Goal: Task Accomplishment & Management: Complete application form

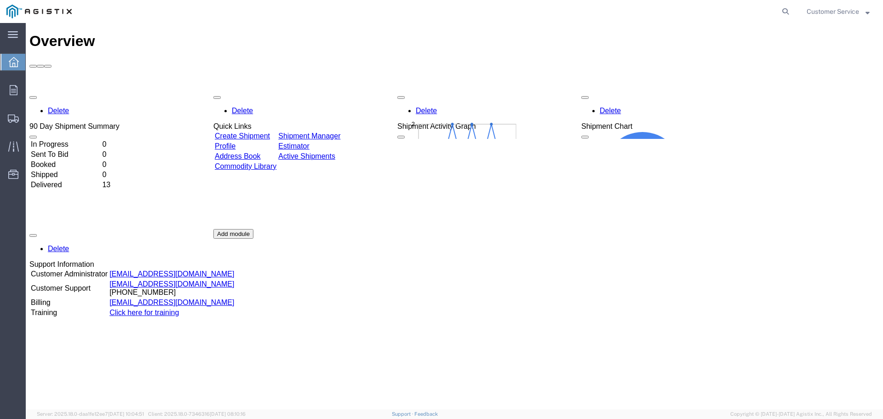
click at [261, 132] on link "Create Shipment" at bounding box center [242, 136] width 55 height 8
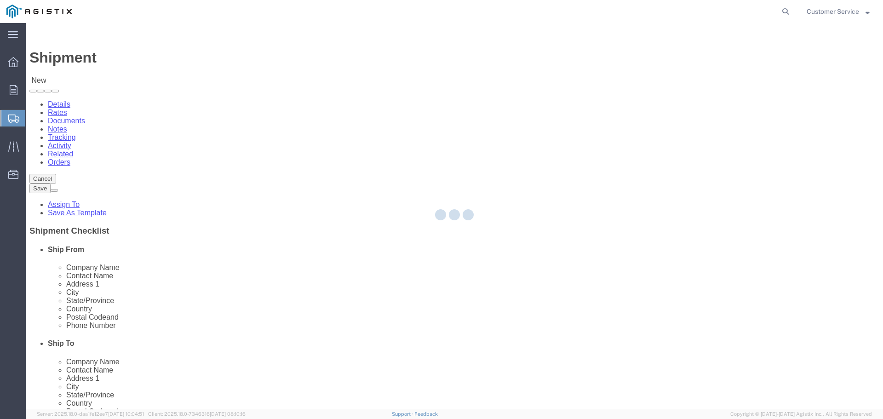
select select
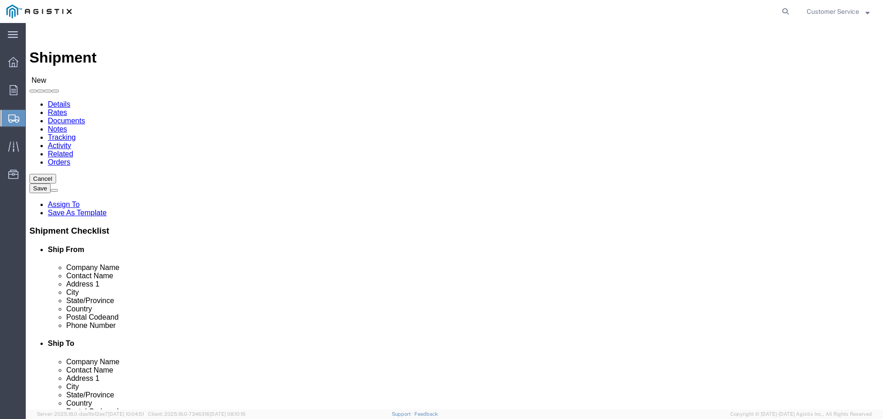
click select "Select PG&E Trenton Corp"
select select "102843"
click select "Select PG&E Trenton Corp"
select select
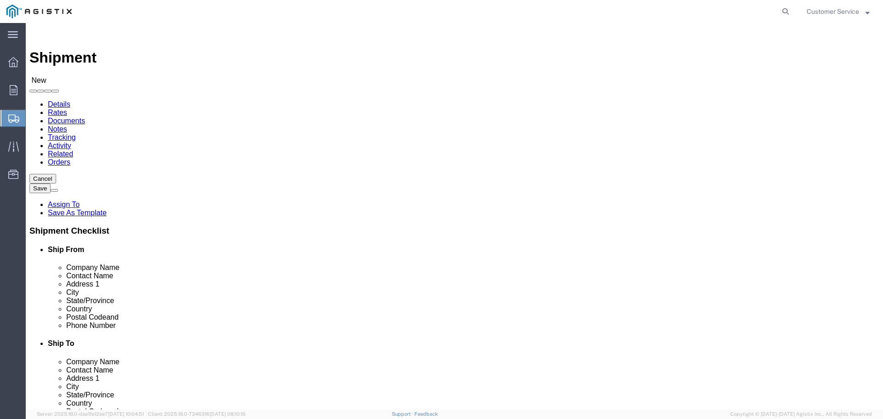
click select "Select PG&E Trenton Corp"
select select "9596"
click select "Select PG&E Trenton Corp"
select select "PURCHORD"
select select
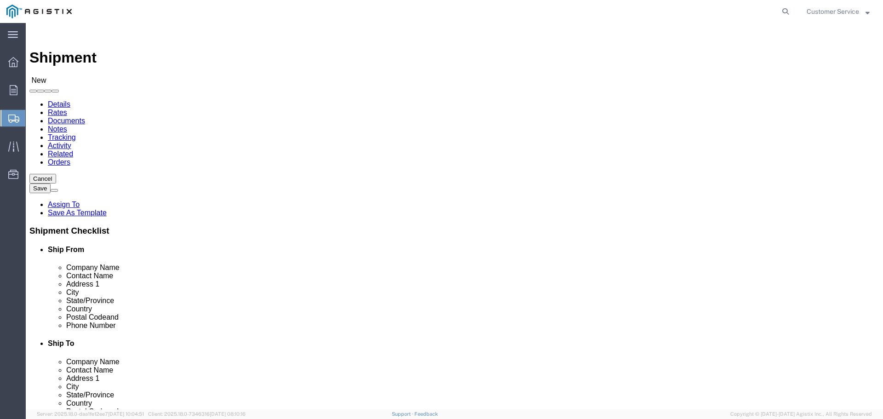
select select
click select "Select All Others [GEOGRAPHIC_DATA] [GEOGRAPHIC_DATA] [GEOGRAPHIC_DATA] [GEOGRA…"
select select "23082"
click select "Select All Others [GEOGRAPHIC_DATA] [GEOGRAPHIC_DATA] [GEOGRAPHIC_DATA] [GEOGRA…"
click select "Select PG&E Trenton Corp"
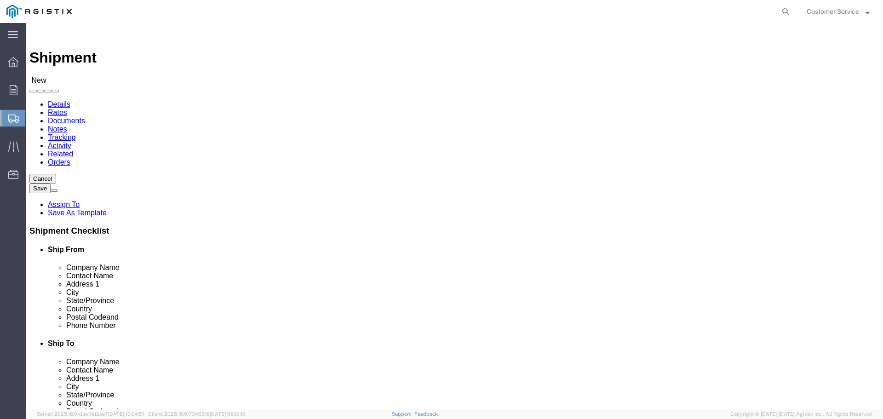
select select "102843"
click select "Select PG&E Trenton Corp"
select select "CUSTREF"
select select
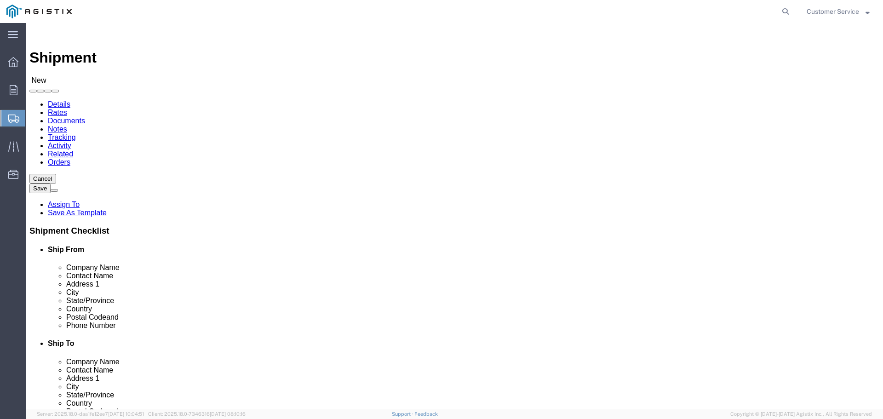
click select "Select [PERSON_NAME][GEOGRAPHIC_DATA]"
select select "35814"
click select "Select [PERSON_NAME][GEOGRAPHIC_DATA]"
type input "7"
type input "t"
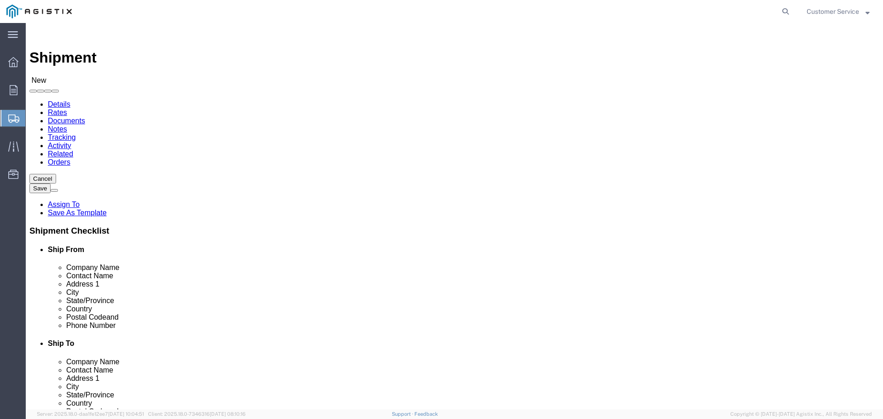
click select "Select PG&E Trenton Corp"
select select "9596"
click select "Select PG&E Trenton Corp"
select select "PURCHORD"
select select
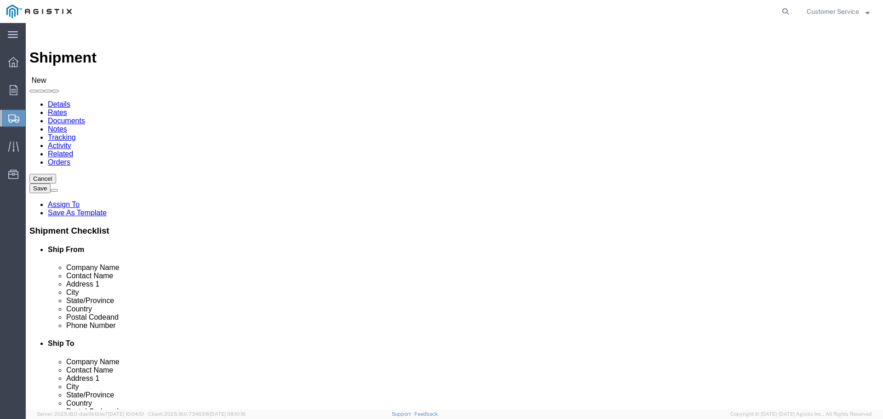
select select
click select "Select All Others [GEOGRAPHIC_DATA] [GEOGRAPHIC_DATA] [GEOGRAPHIC_DATA] [GEOGRA…"
select select "23082"
click select "Select All Others [GEOGRAPHIC_DATA] [GEOGRAPHIC_DATA] [GEOGRAPHIC_DATA] [GEOGRA…"
type input "t"
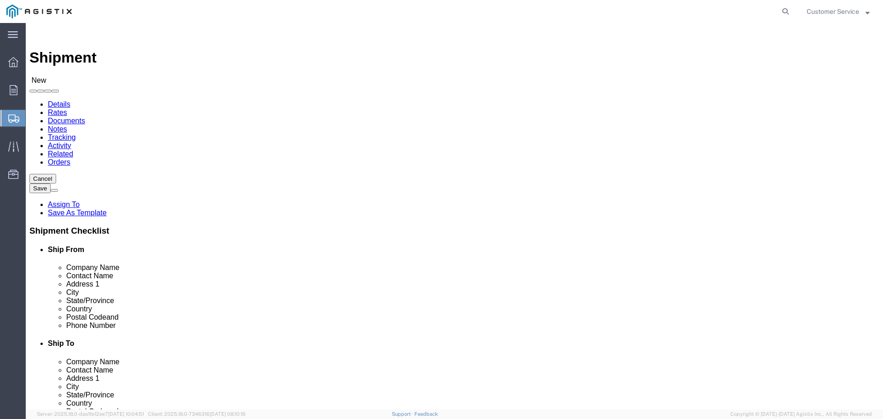
click select "Select PG&E Trenton Corp"
click div "Account Select PG&E Trenton Corp"
click select "Select All Others [GEOGRAPHIC_DATA] [GEOGRAPHIC_DATA] [GEOGRAPHIC_DATA] [GEOGRA…"
type input "42105"
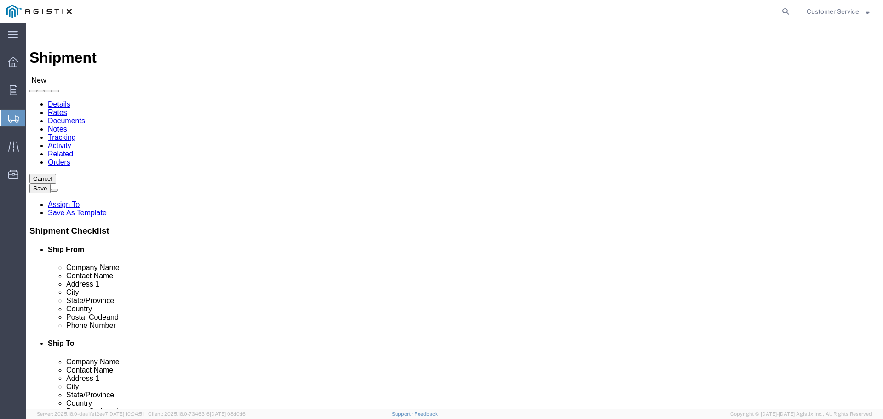
click select "Select All Others [GEOGRAPHIC_DATA] [GEOGRAPHIC_DATA] [GEOGRAPHIC_DATA] [GEOGRA…"
select select "19740"
click select "Select All Others [GEOGRAPHIC_DATA] [GEOGRAPHIC_DATA] [GEOGRAPHIC_DATA] [GEOGRA…"
click select "Select PG&E Trenton Corp"
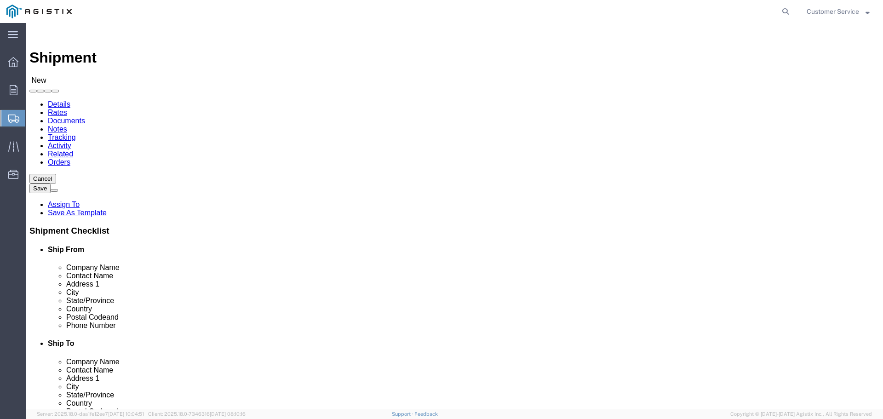
click div "Account Select PG&E Trenton Corp Location Select All Others [GEOGRAPHIC_DATA] […"
select select "MYPROFILE"
type input "Trenton Corp"
type input "Customer Service"
type input "[STREET_ADDRESS][PERSON_NAME]"
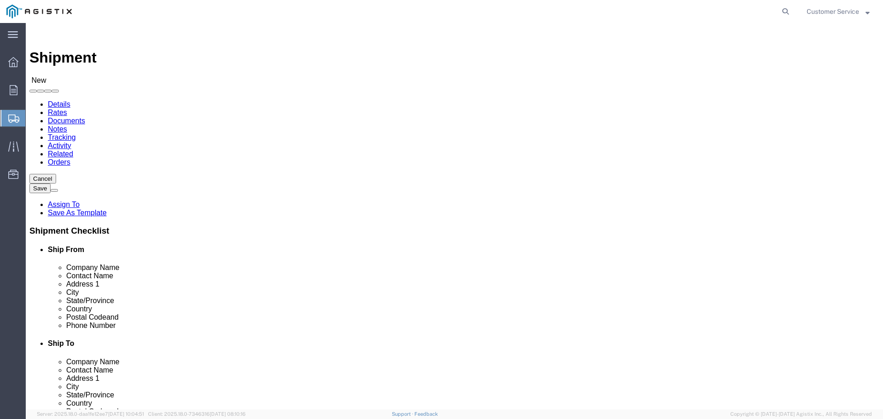
type input "[PERSON_NAME][GEOGRAPHIC_DATA]"
type input "48103"
type input "[PHONE_NUMBER]"
type input "[EMAIL_ADDRESS][DOMAIN_NAME]"
checkbox input "true"
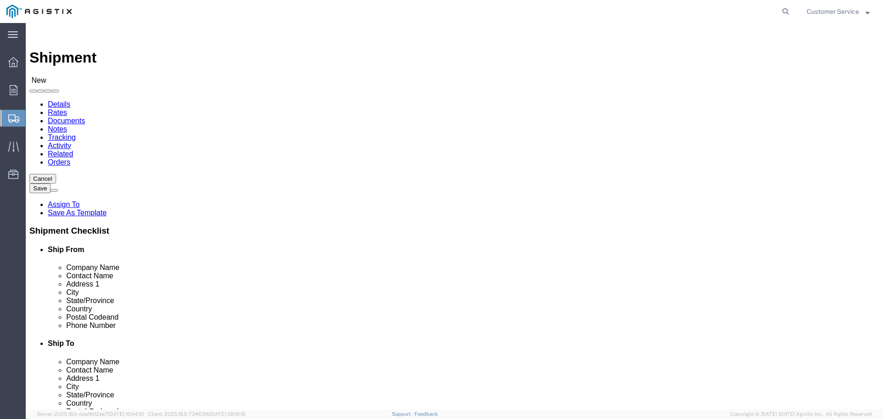
select select "MI"
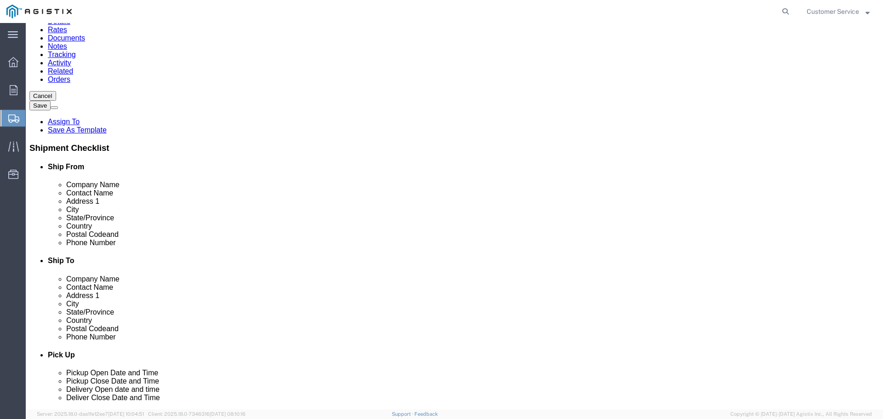
scroll to position [92, 0]
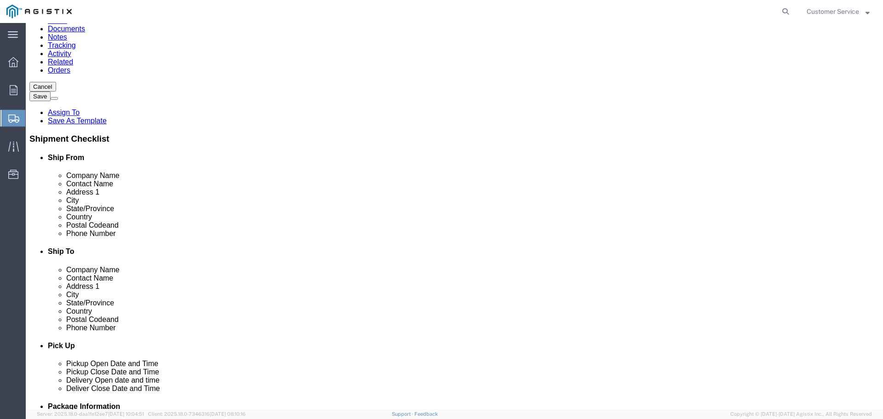
type input "4"
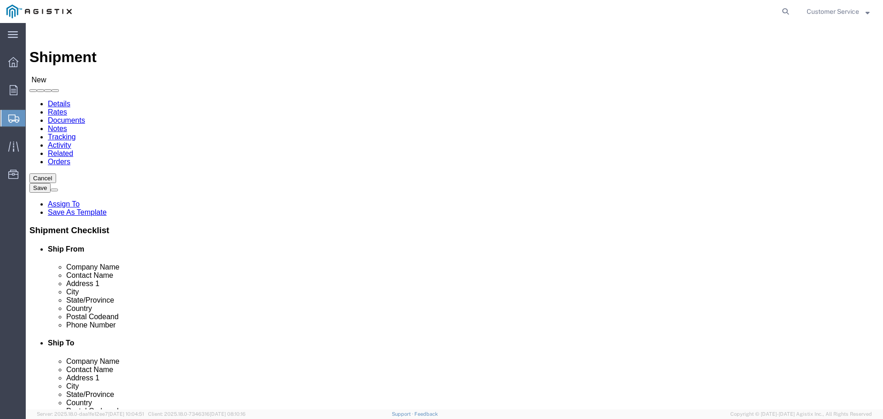
scroll to position [0, 0]
click select "Select All Others [GEOGRAPHIC_DATA] [GEOGRAPHIC_DATA] [GEOGRAPHIC_DATA] [GEOGRA…"
type input "frem"
select select "19740"
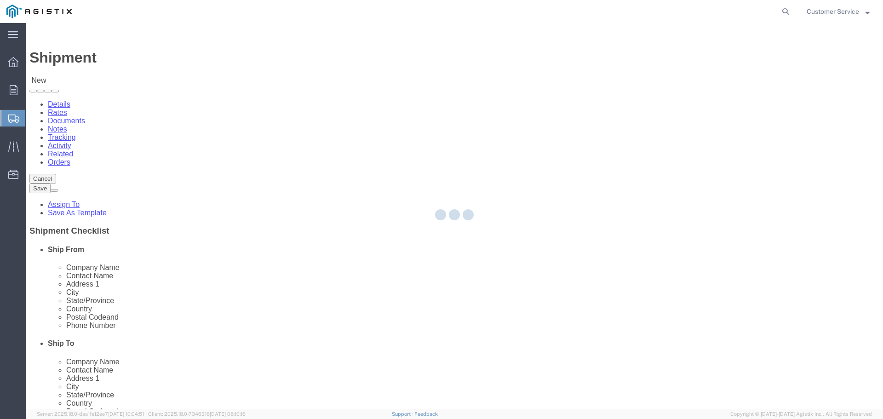
type input "PG&E"
type input "[STREET_ADDRESS][PERSON_NAME]"
type input "Fremont"
type input "94538"
select select "CA"
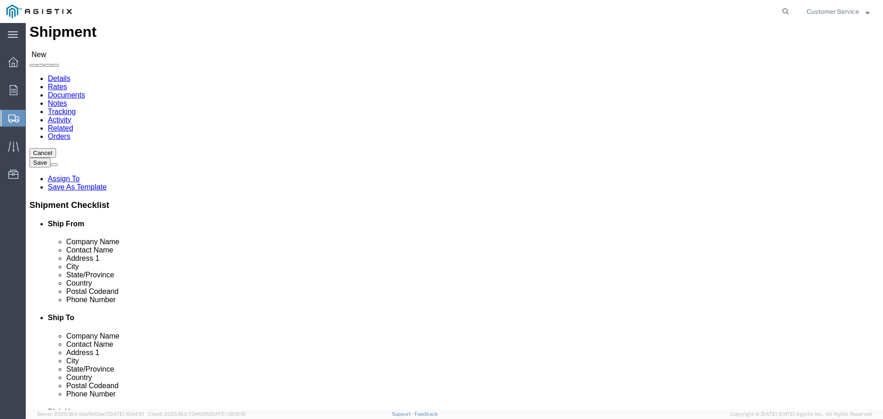
scroll to position [46, 0]
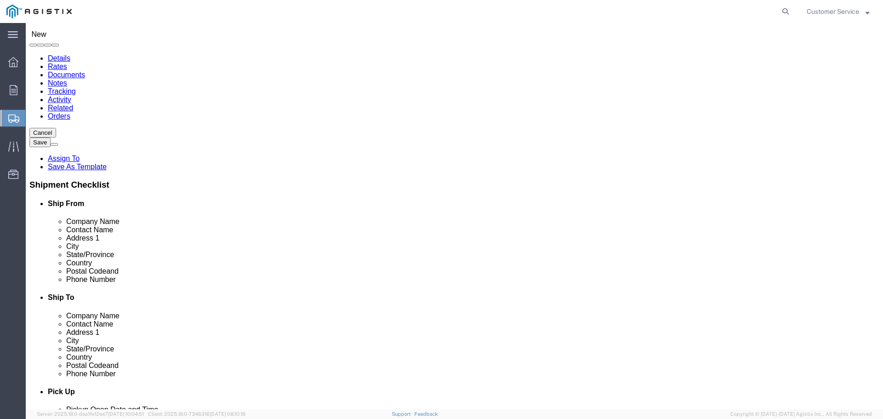
click input "text"
type input "Receiving"
click input "text"
type input "[PHONE_NUMBER]"
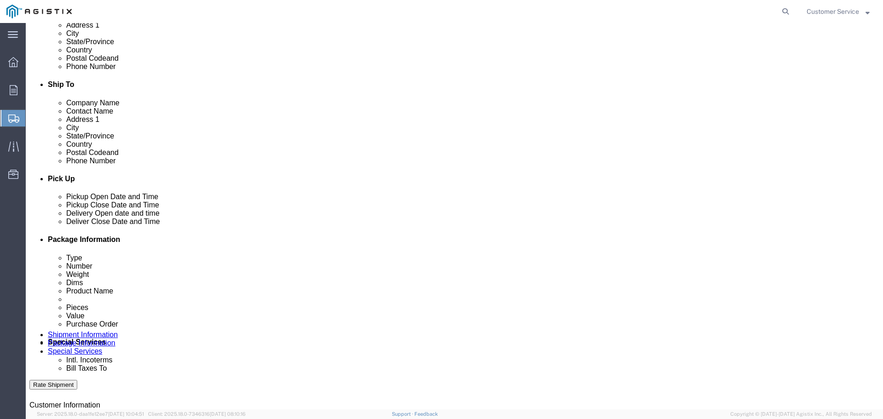
scroll to position [276, 0]
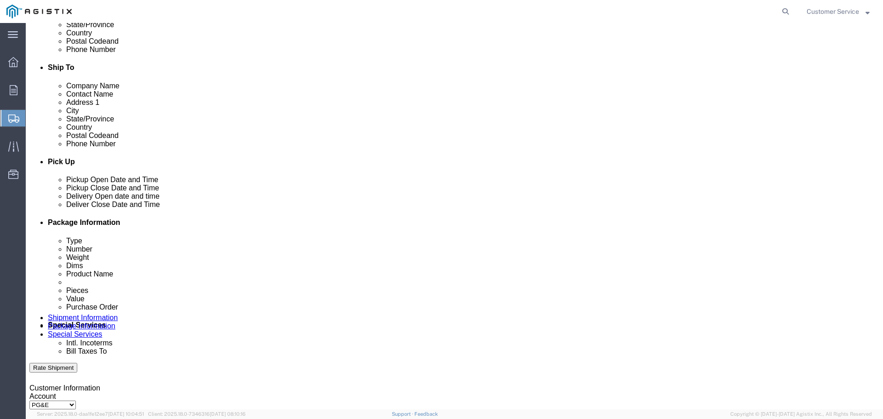
click div "[DATE] 4:00 PM"
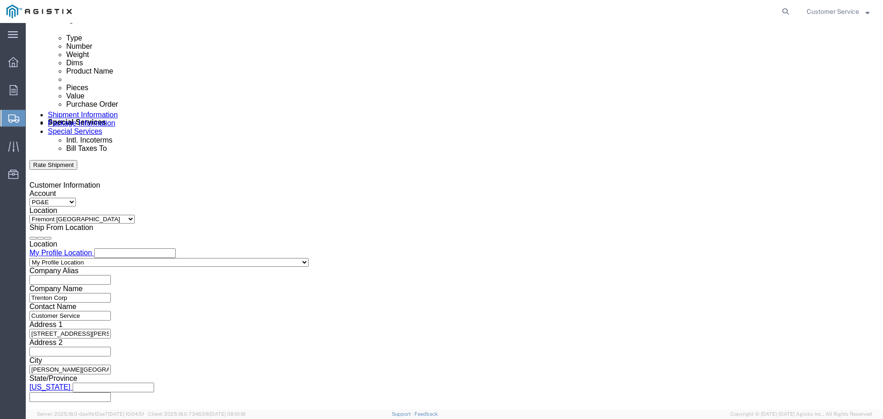
click input "4:00 PM"
type input "12:00 PM"
click button "Apply"
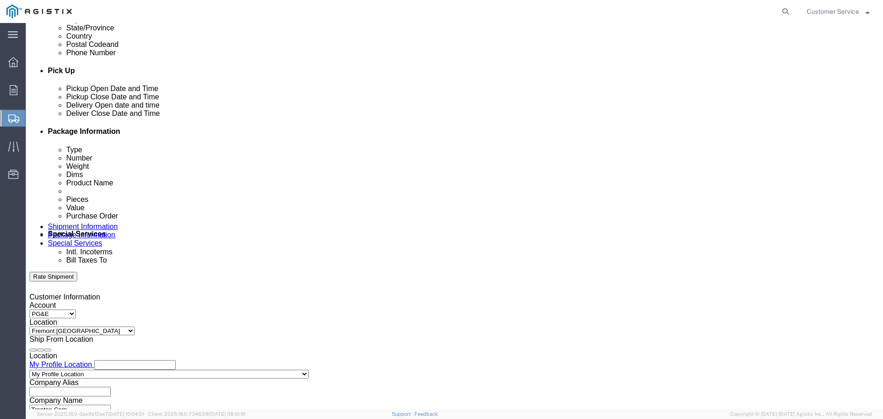
scroll to position [341, 0]
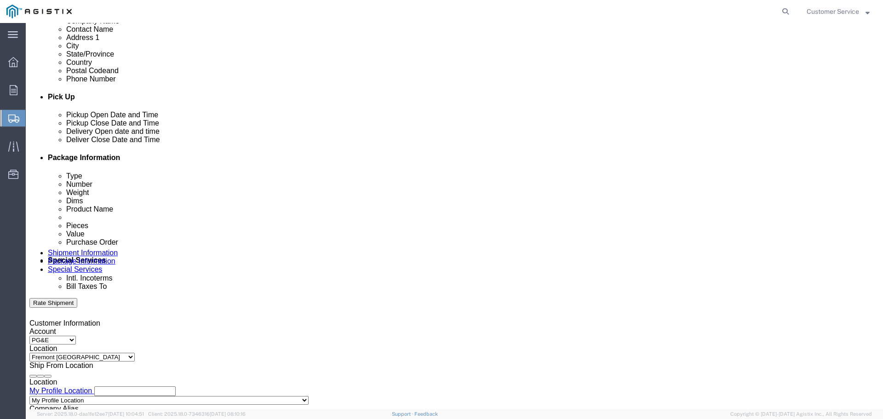
click div "[DATE] 1:00 PM"
click input "1:00 PM"
type input "3:00 PM"
click button "Apply"
click div
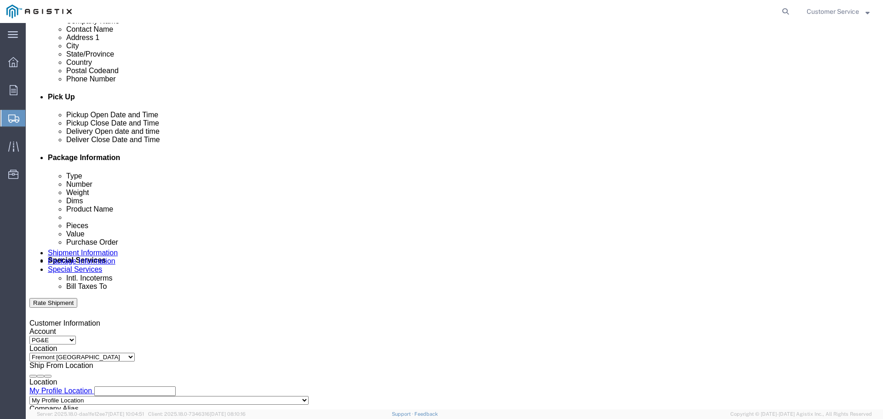
click input "4:00 PM"
click input "09:00 PM"
type input "9:00 AM"
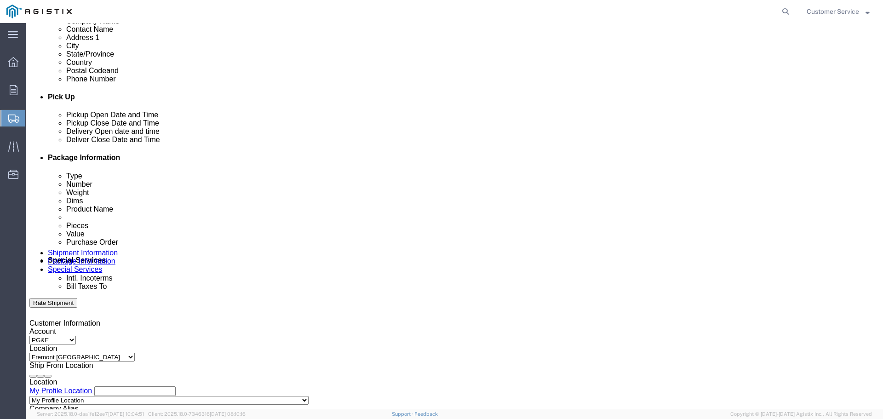
click button "Apply"
click div
click input "10:00 AM"
click input "04:00 AM"
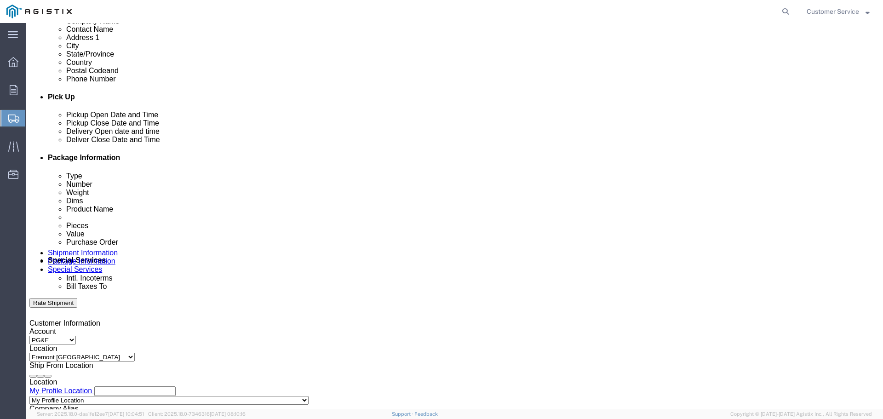
type input "4:00 PM"
click button "Apply"
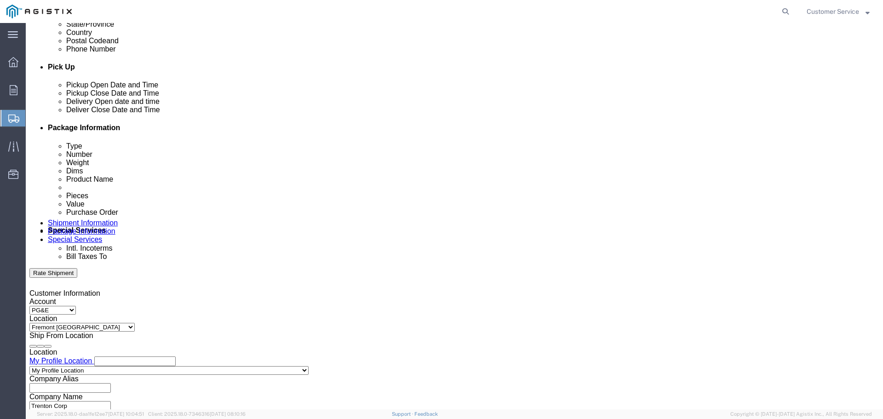
scroll to position [387, 0]
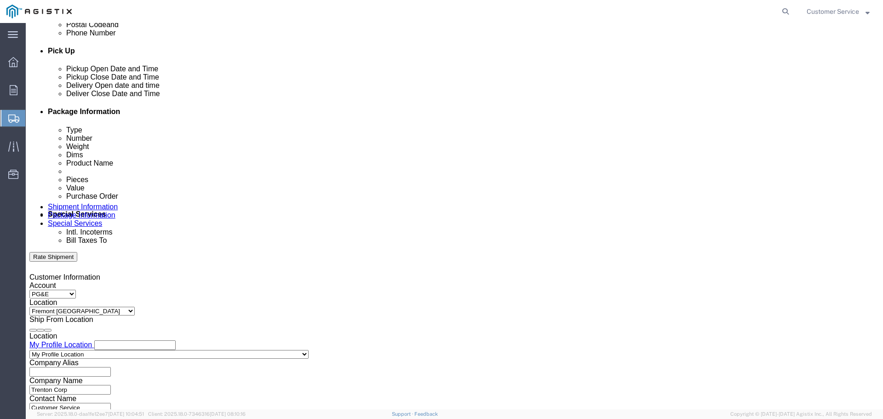
click select "Select Account Type Activity ID Airline Appointment Number ASN Batch Request # …"
click input "text"
type input "0"
type input "3501418696"
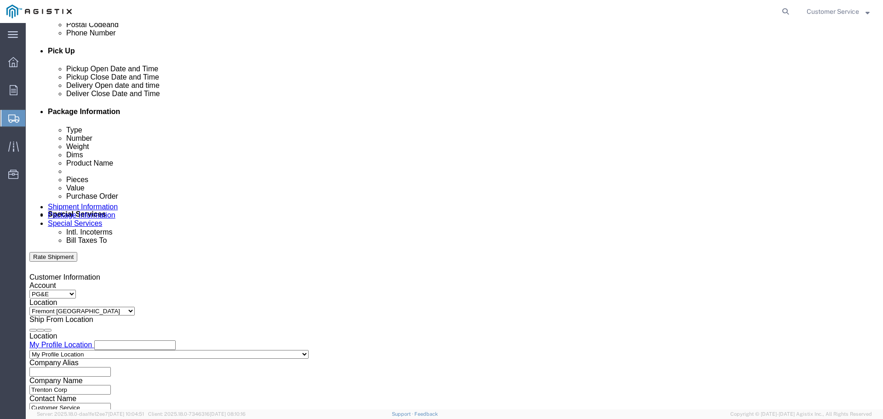
click div "Select Account Type Activity ID Airline Appointment Number ASN Batch Request # …"
click select "Select Account Type Activity ID Airline Appointment Number ASN Batch Request # …"
select select "PURCHORD"
click select "Select Account Type Activity ID Airline Appointment Number ASN Batch Request # …"
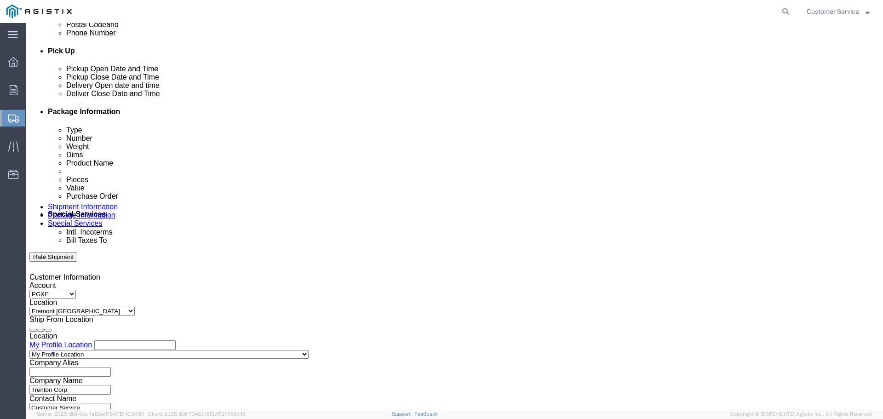
click select "Select Account Type Activity ID Airline Appointment Number ASN Batch Request # …"
click input "text"
type input "0186806"
click select "Select Account Type Activity ID Airline Appointment Number ASN Batch Request # …"
select select "SALEORDR"
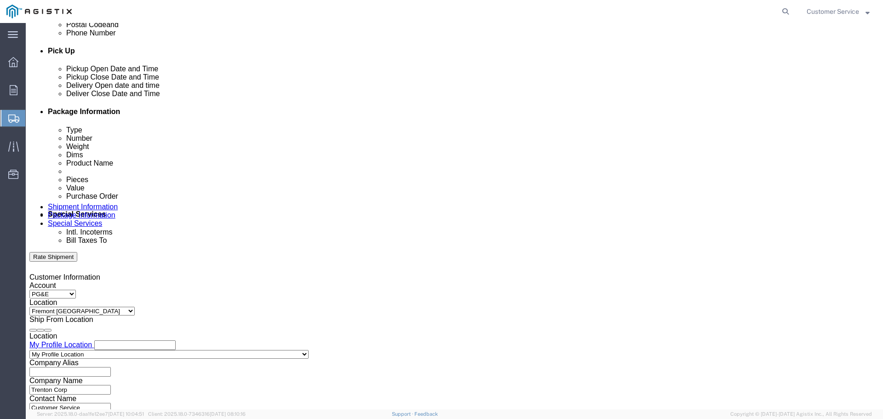
click select "Select Account Type Activity ID Airline Appointment Number ASN Batch Request # …"
click input "text"
type input "SO66416/SH74377"
click div "Select Account Type Activity ID Airline Appointment Number ASN Batch Request # …"
click select "Select Account Type Activity ID Airline Appointment Number ASN Batch Request # …"
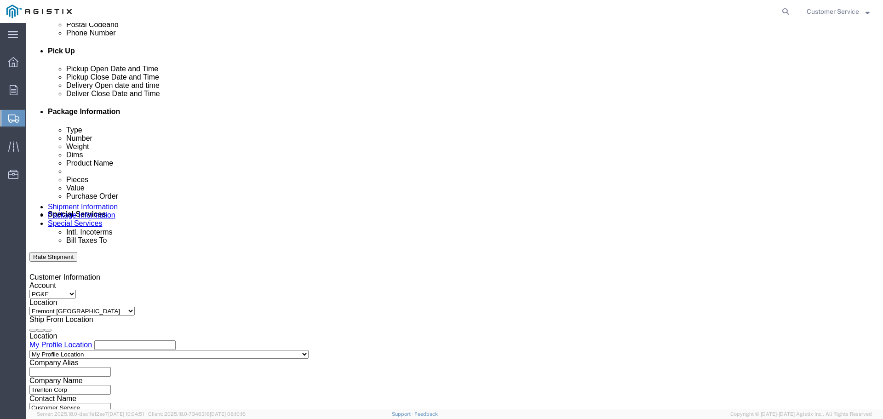
click div "References Add reference"
click select "Select Account Type Activity ID Airline Appointment Number ASN Batch Request # …"
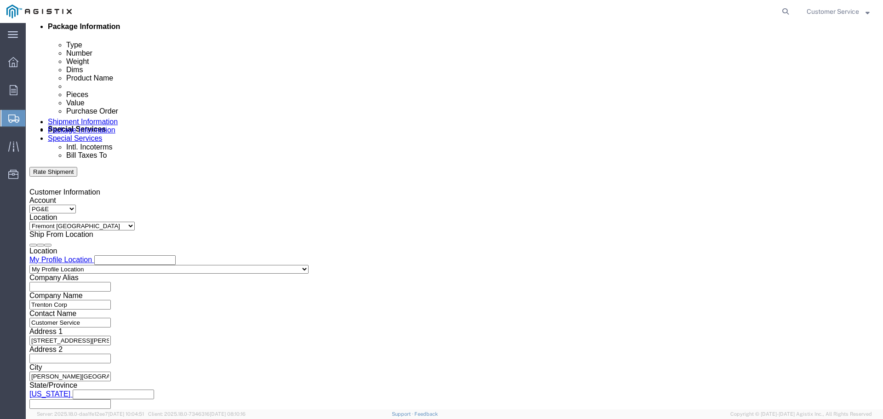
scroll to position [479, 0]
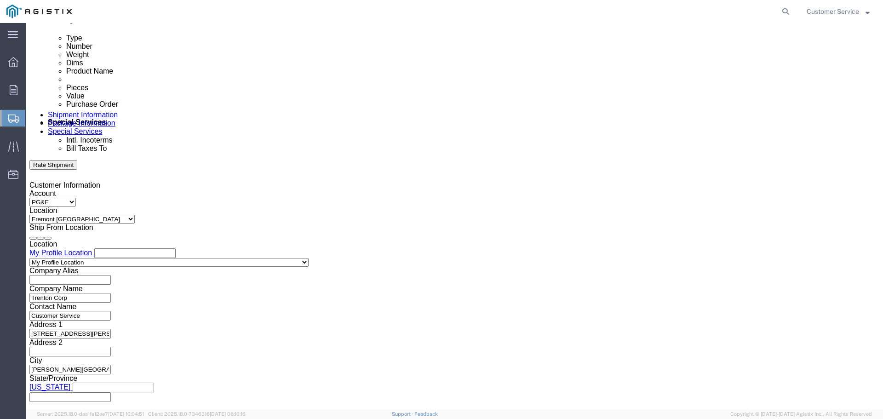
click button "Continue"
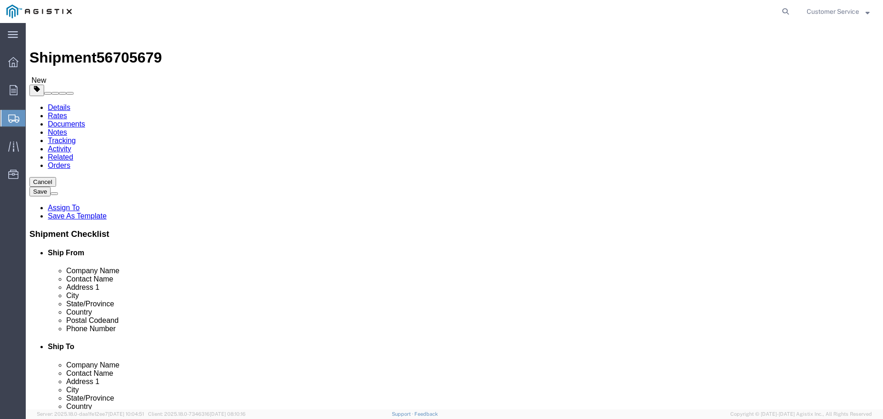
click select "Select Bulk Bundle(s) Cardboard Box(es) Carton(s) Crate(s) Drum(s) (Fiberboard)…"
select select "PSNS"
click select "Select Bulk Bundle(s) Cardboard Box(es) Carton(s) Crate(s) Drum(s) (Fiberboard)…"
click input "text"
click input "1"
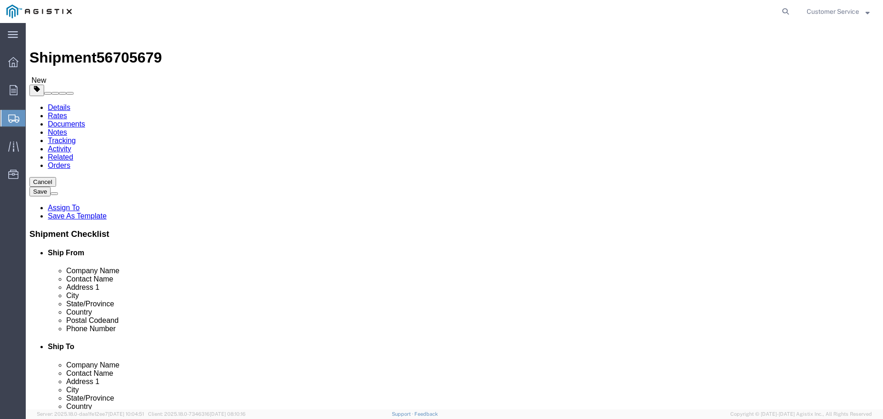
click input "text"
type input "50"
type input "40"
type input "15"
type input "198"
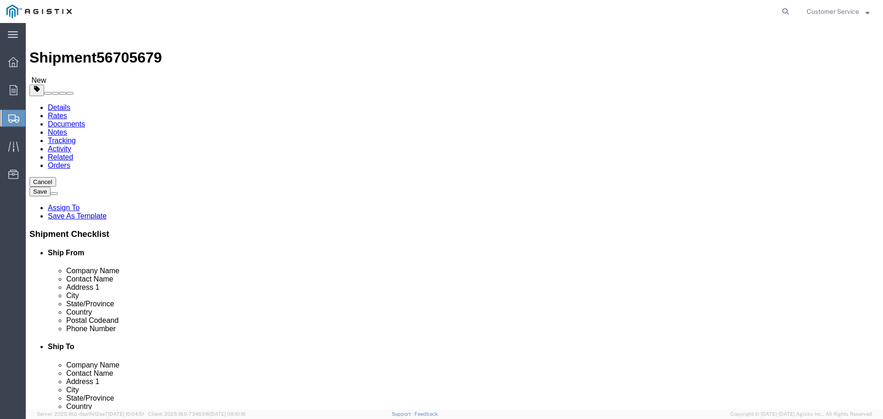
click div "Package Type Select Bulk Bundle(s) Cardboard Box(es) Carton(s) Crate(s) Drum(s)…"
click link "Add Content"
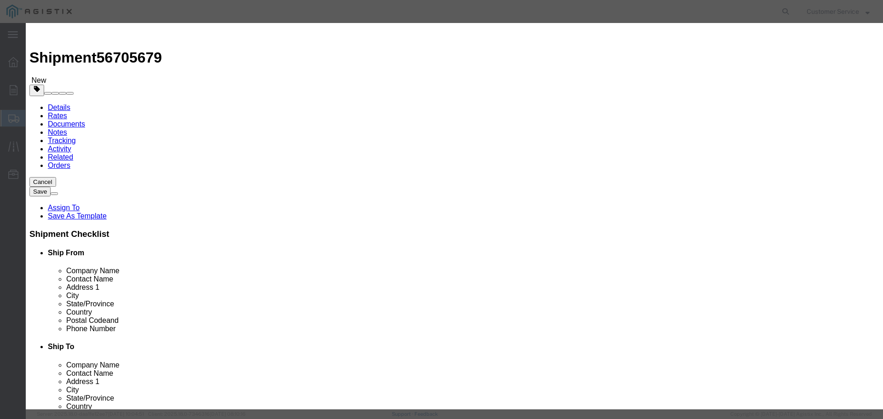
click input "text"
type input "Coating Material"
click strong "COATING MATERIAL"
select select
select select "USD"
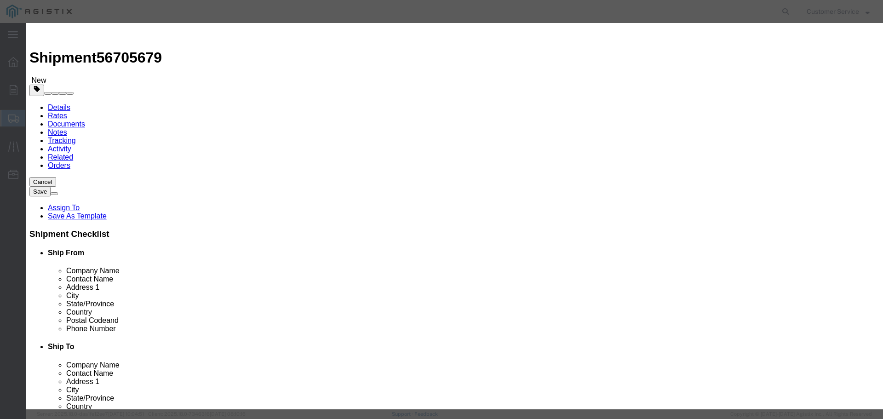
type input "COATING MATERIAL CREA"
type input "D790666"
type input "COATING MATERIAL CREA"
click input "text"
type input "1"
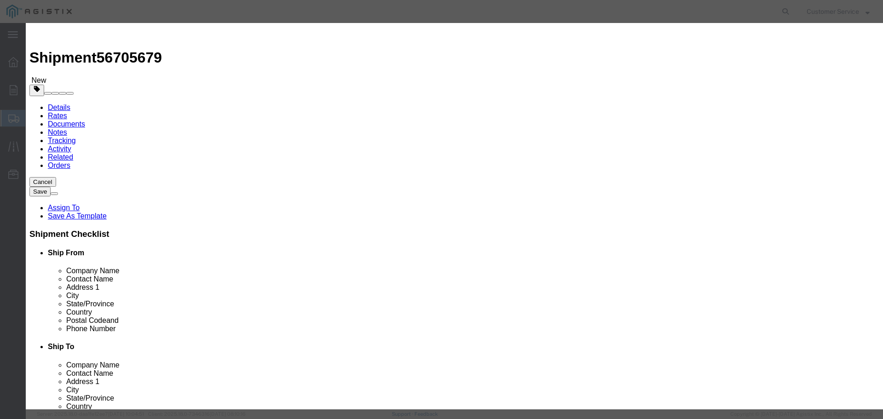
click input "COATING MATERIAL CREA"
drag, startPoint x: 367, startPoint y: 72, endPoint x: 239, endPoint y: 67, distance: 128.4
click div "Product Name COATING MATERIAL CREA Coating Material"
type input "Coating Material"
click input "D790666"
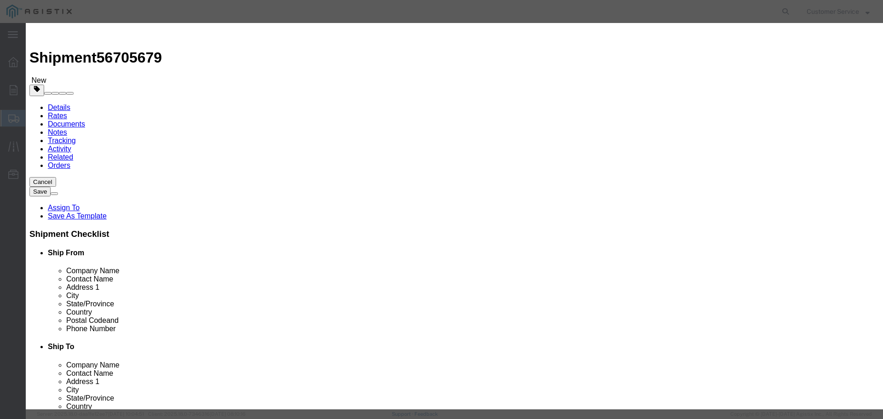
click button "Close"
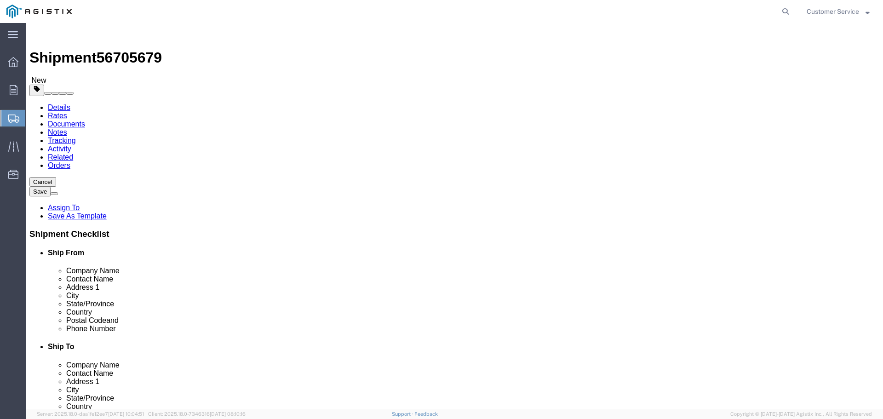
click link "Add Content"
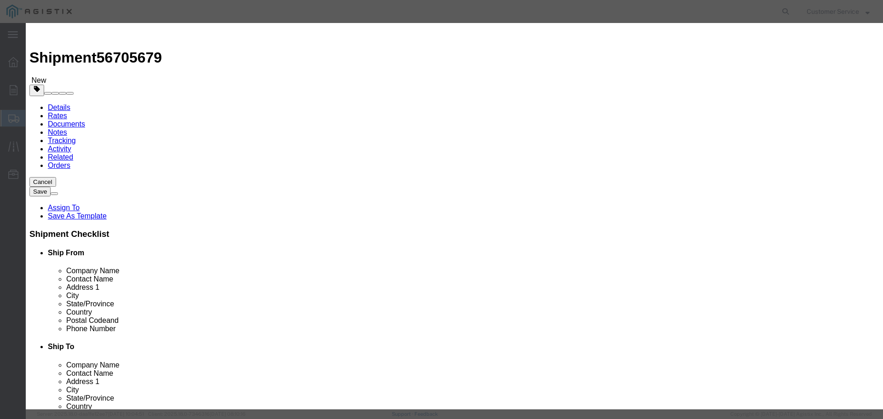
click input "text"
type input "Coating Material"
drag, startPoint x: 287, startPoint y: 87, endPoint x: 261, endPoint y: 87, distance: 25.3
click div "Pieces 0 Select Bag Barrels 100Board Feet Bottle Box Blister Pack Carats Can Ca…"
type input "1"
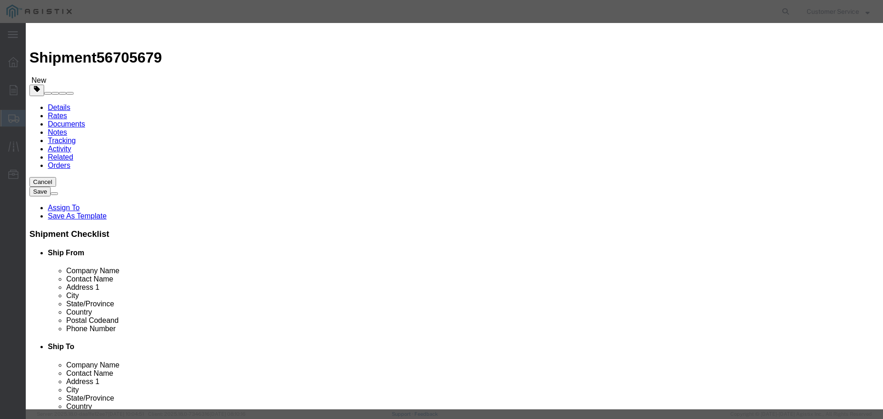
click input "text"
type input "2074"
select select "USD"
click select "Select 50 55 60 65 70 85 92.5 100 125 175 250 300 400"
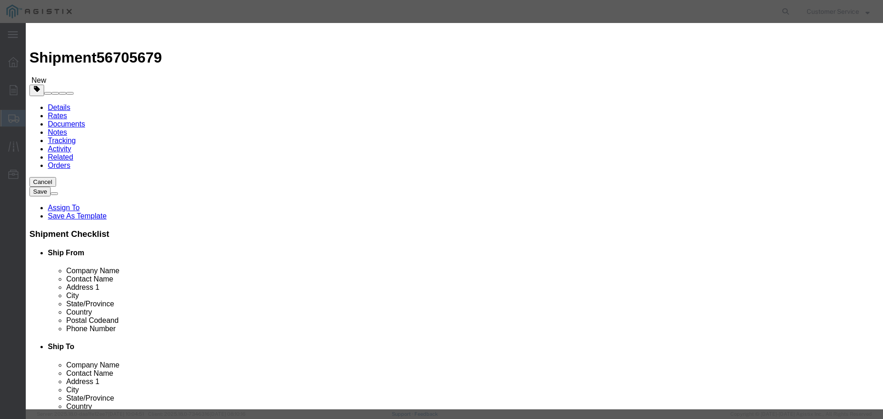
click select "Select 50 55 60 65 70 85 92.5 100 125 175 250 300 400"
select select "92.5"
click select "Select 50 55 60 65 70 85 92.5 100 125 175 250 300 400"
click input "text"
click input "49260-08"
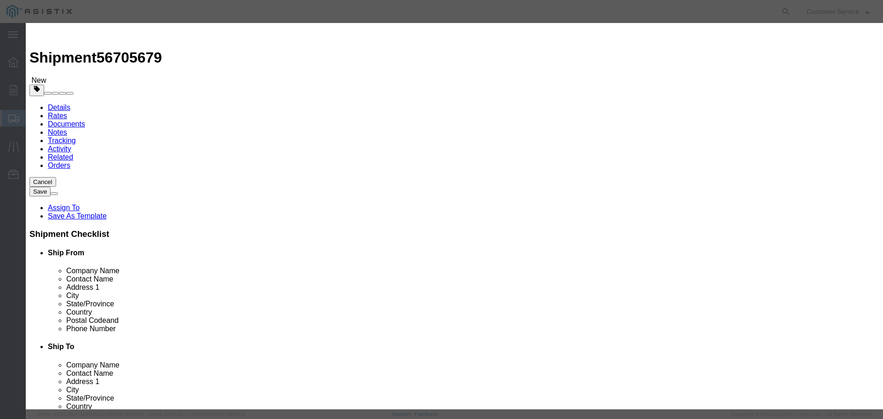
type input "49260-07"
click button "Save & Close"
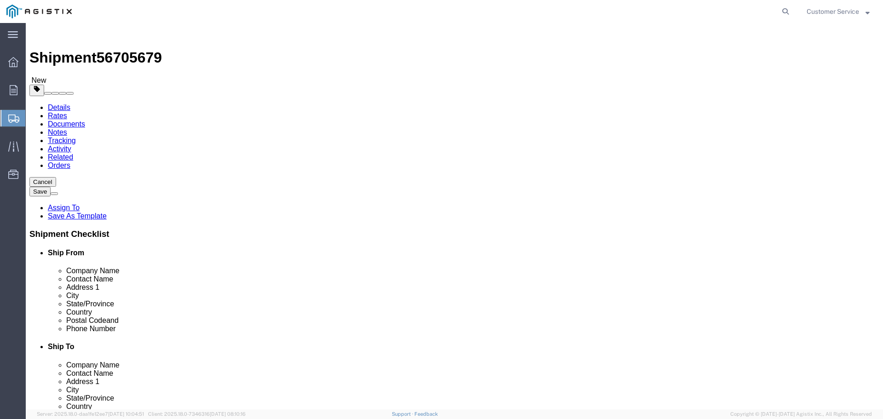
click button "Continue"
click input "text"
type input "[EMAIL_ADDRESS][DOMAIN_NAME]"
click input "BOL"
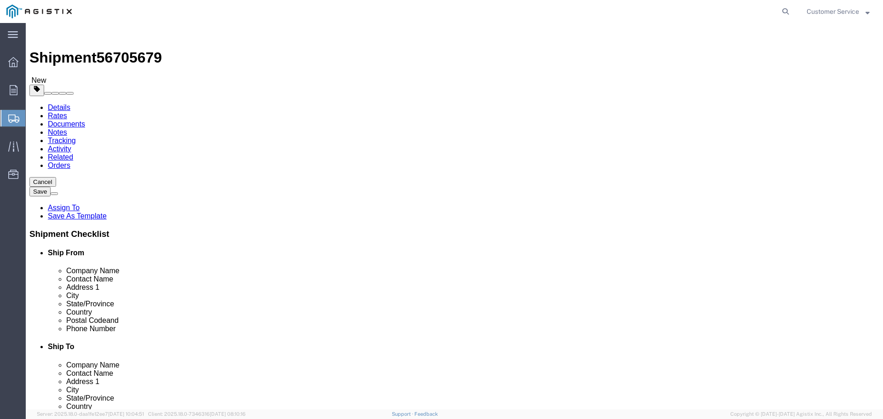
checkbox input "true"
click button "Rate Shipment"
